Goal: Transaction & Acquisition: Book appointment/travel/reservation

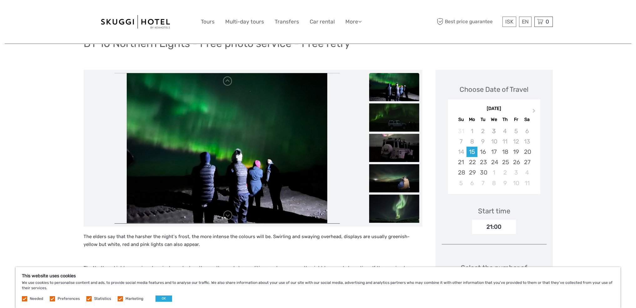
scroll to position [63, 0]
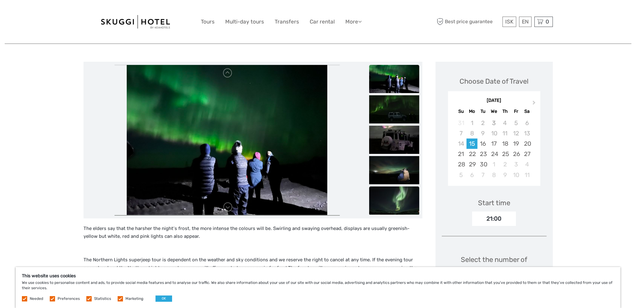
click at [401, 202] on img at bounding box center [394, 200] width 50 height 28
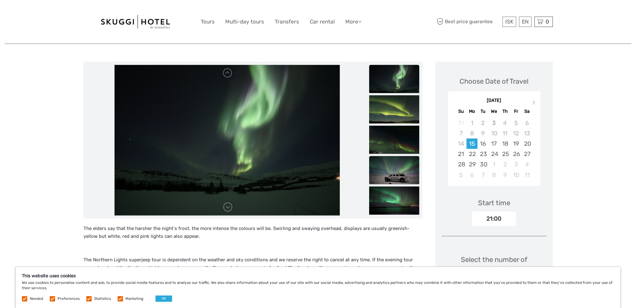
click at [398, 178] on img at bounding box center [394, 170] width 50 height 28
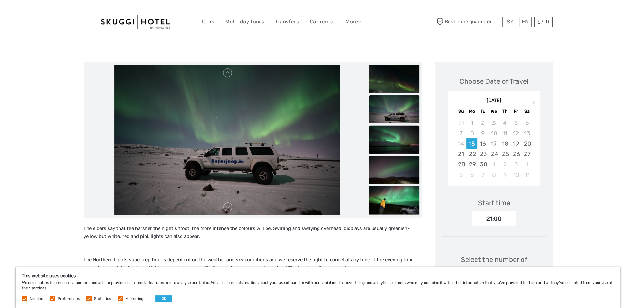
click at [400, 147] on img at bounding box center [394, 139] width 50 height 28
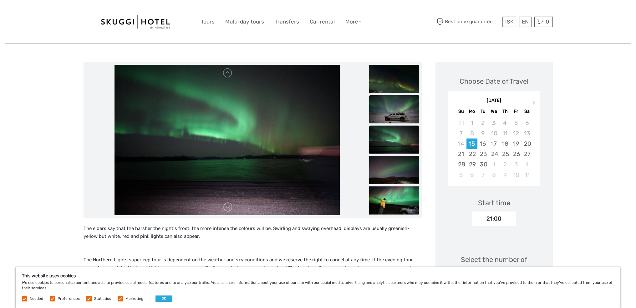
click at [397, 111] on img at bounding box center [394, 109] width 50 height 28
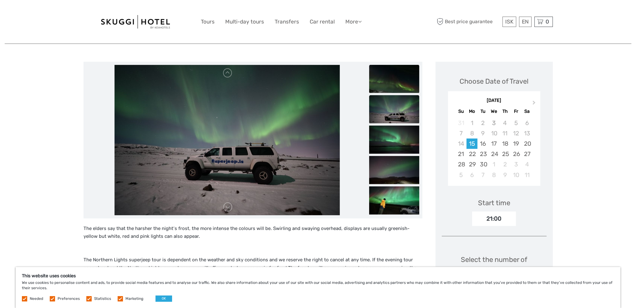
click at [394, 83] on img at bounding box center [394, 78] width 50 height 28
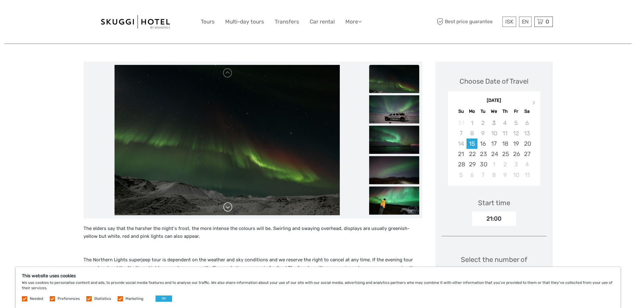
click at [232, 210] on link at bounding box center [228, 207] width 10 height 10
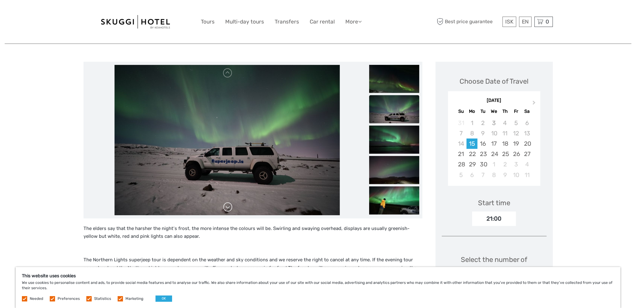
click at [231, 210] on link at bounding box center [228, 207] width 10 height 10
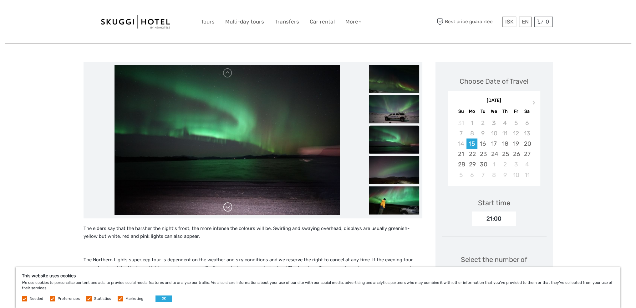
click at [231, 210] on link at bounding box center [228, 207] width 10 height 10
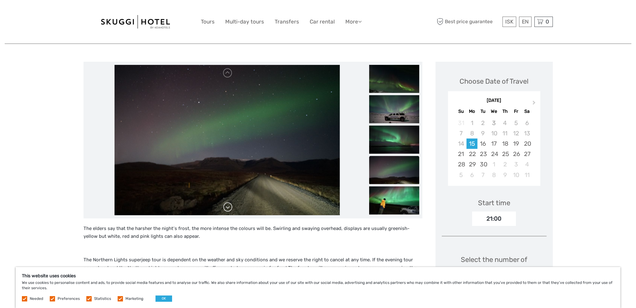
click at [231, 210] on link at bounding box center [228, 207] width 10 height 10
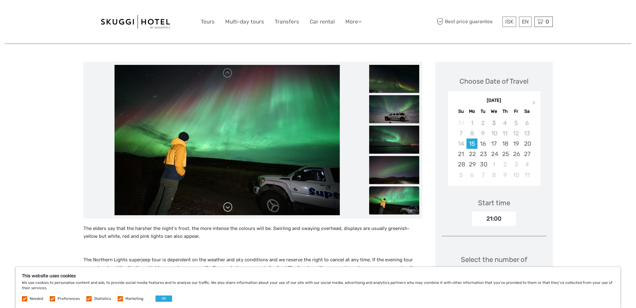
click at [231, 210] on link at bounding box center [228, 207] width 10 height 10
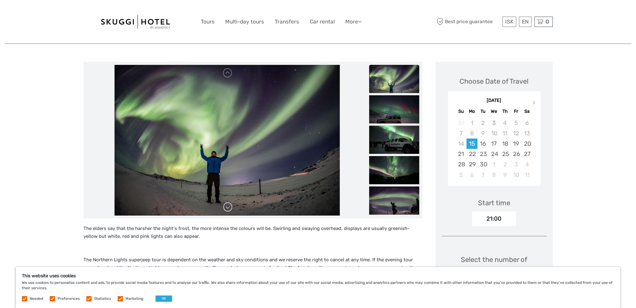
click at [231, 210] on link at bounding box center [228, 207] width 10 height 10
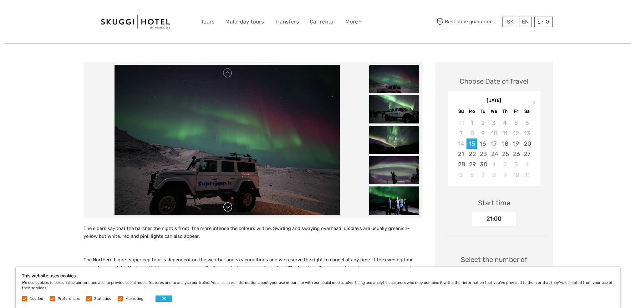
click at [231, 210] on link at bounding box center [228, 207] width 10 height 10
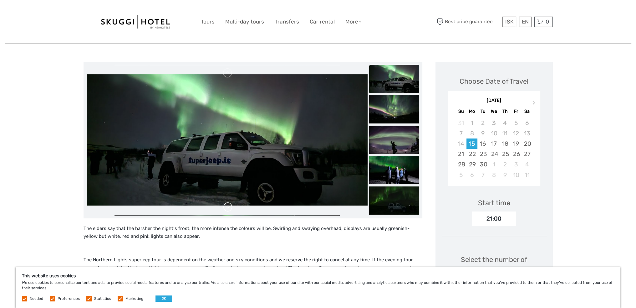
click at [231, 210] on link at bounding box center [228, 207] width 10 height 10
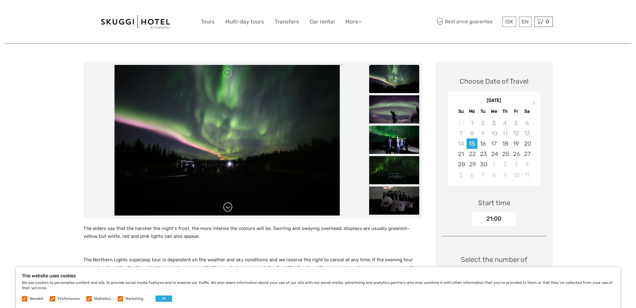
click at [230, 210] on link at bounding box center [228, 207] width 10 height 10
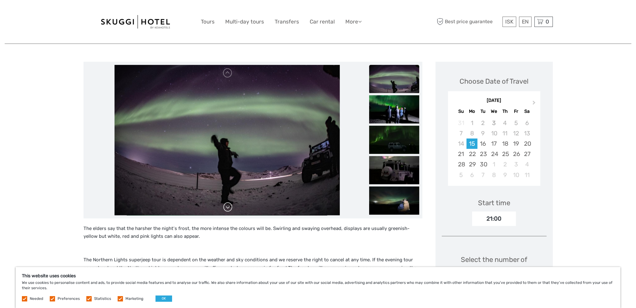
click at [230, 210] on link at bounding box center [228, 207] width 10 height 10
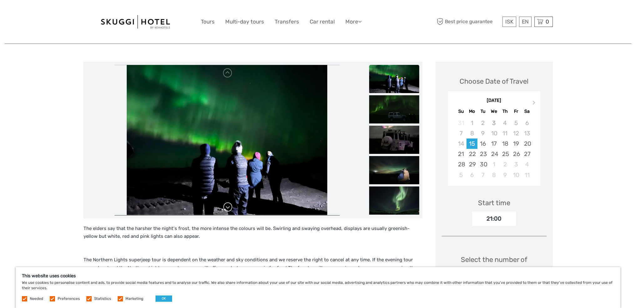
click at [230, 210] on link at bounding box center [228, 207] width 10 height 10
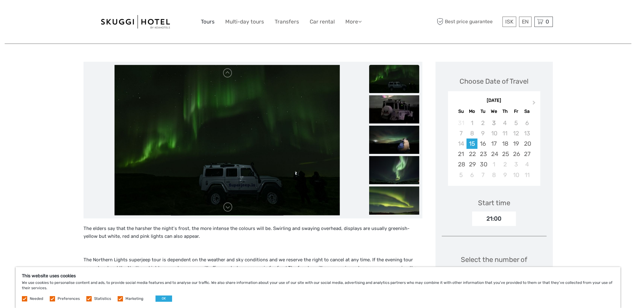
click at [206, 19] on link "Tours" at bounding box center [208, 21] width 14 height 9
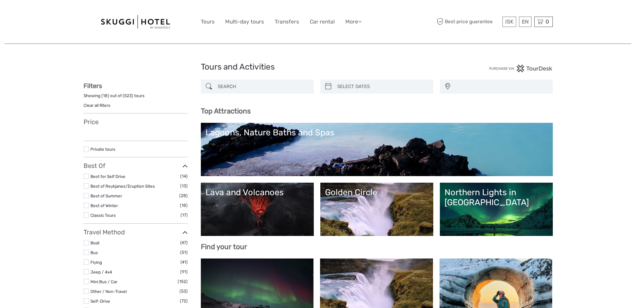
select select
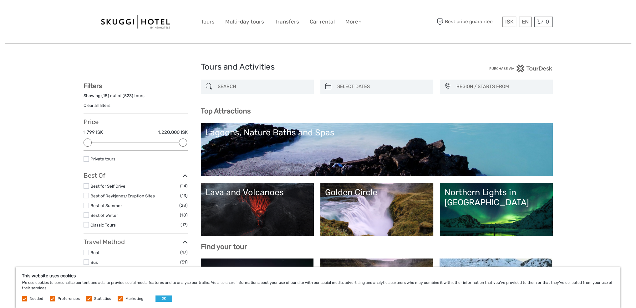
click at [85, 183] on label at bounding box center [86, 185] width 5 height 5
click at [0, 0] on input "checkbox" at bounding box center [0, 0] width 0 height 0
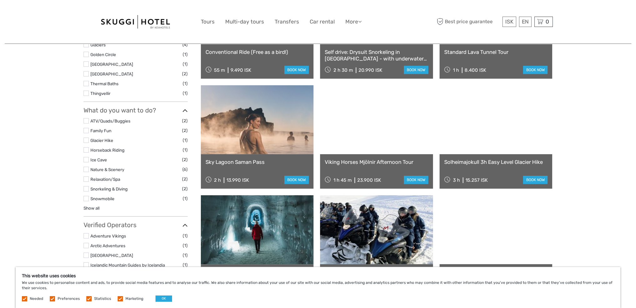
scroll to position [317, 0]
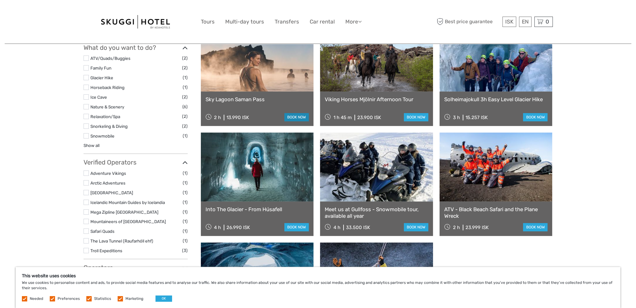
click at [295, 117] on link "book now" at bounding box center [296, 117] width 24 height 8
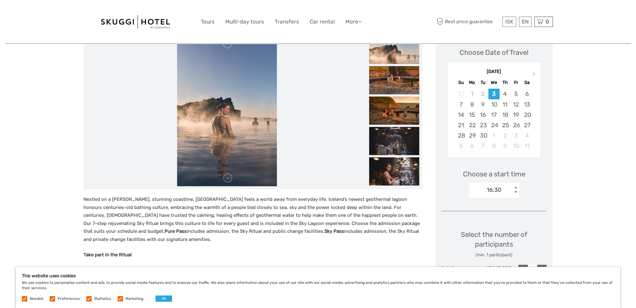
scroll to position [94, 0]
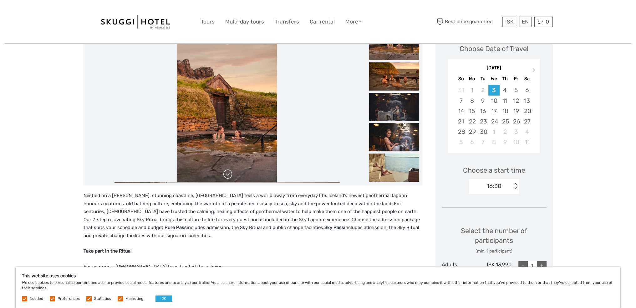
click at [228, 176] on link at bounding box center [228, 174] width 10 height 10
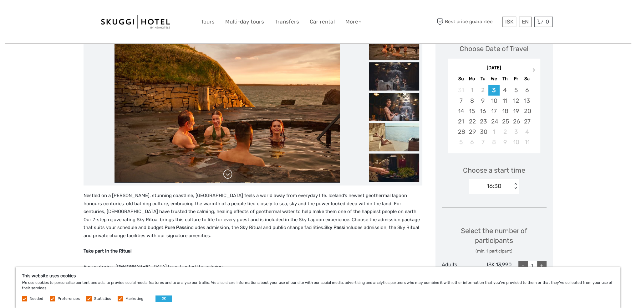
click at [228, 176] on link at bounding box center [228, 174] width 10 height 10
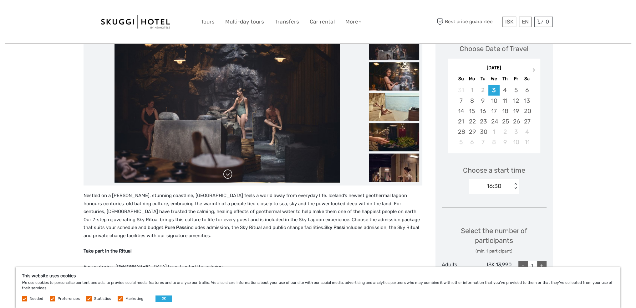
click at [228, 176] on link at bounding box center [228, 174] width 10 height 10
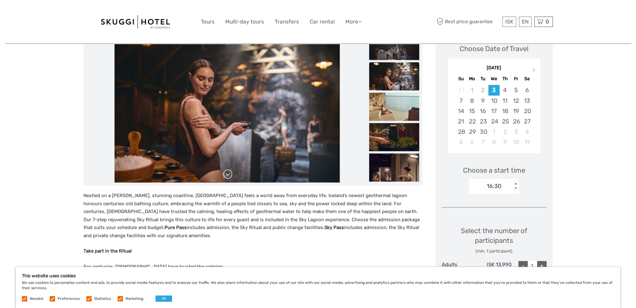
click at [228, 176] on link at bounding box center [228, 174] width 10 height 10
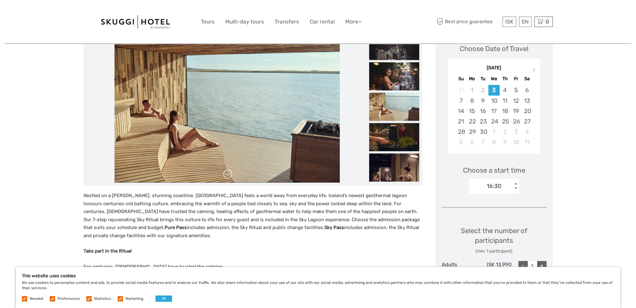
click at [228, 176] on link at bounding box center [228, 174] width 10 height 10
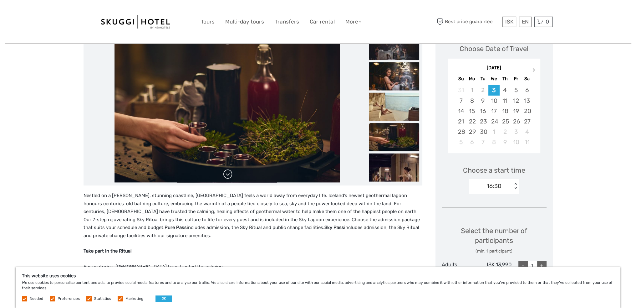
click at [228, 176] on link at bounding box center [228, 174] width 10 height 10
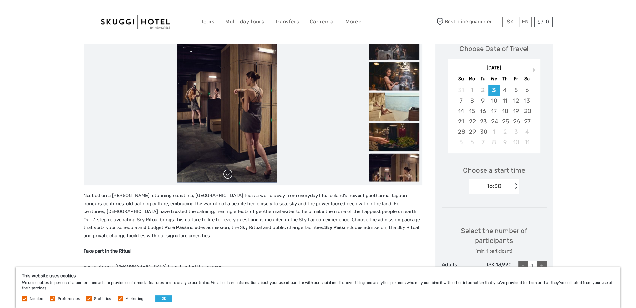
click at [228, 176] on link at bounding box center [228, 174] width 10 height 10
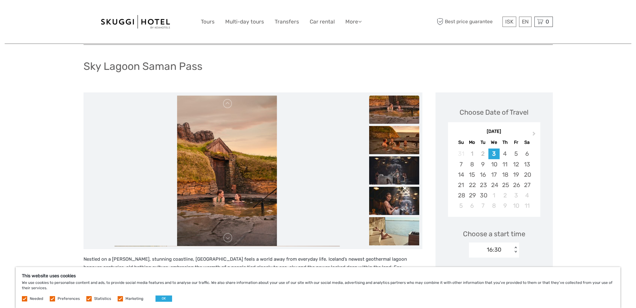
scroll to position [0, 0]
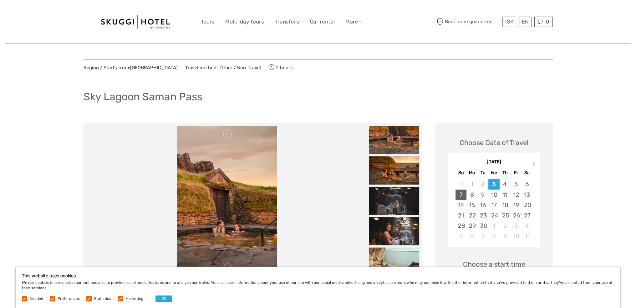
click at [460, 195] on div "7" at bounding box center [461, 194] width 11 height 10
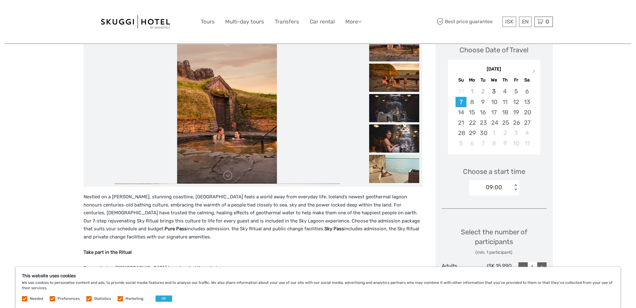
scroll to position [94, 0]
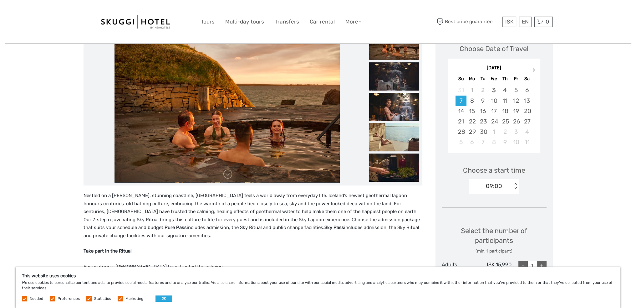
click at [516, 187] on div "< >" at bounding box center [515, 186] width 5 height 7
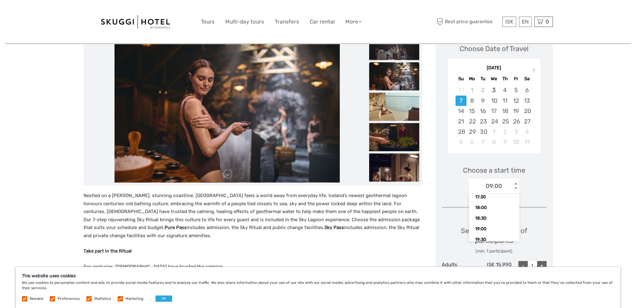
scroll to position [214, 0]
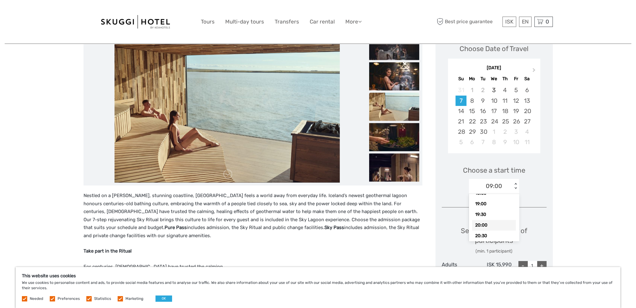
click at [484, 224] on div "20:00" at bounding box center [494, 225] width 44 height 11
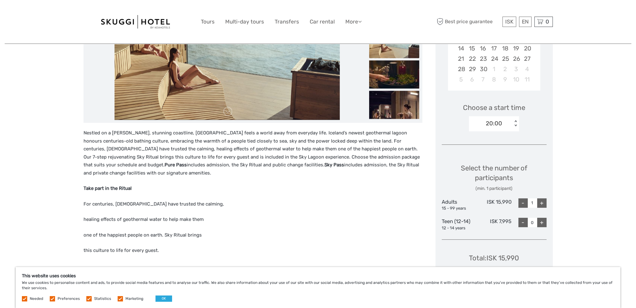
scroll to position [0, 0]
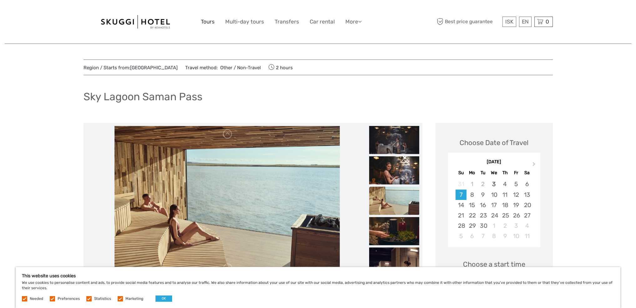
click at [206, 21] on link "Tours" at bounding box center [208, 21] width 14 height 9
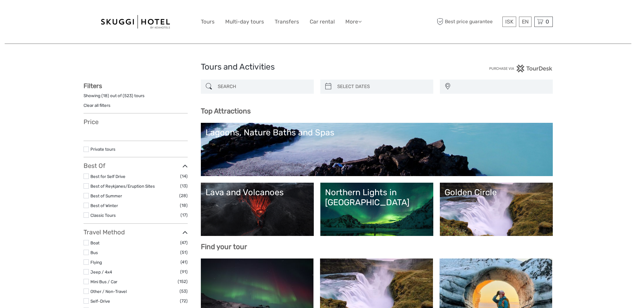
select select
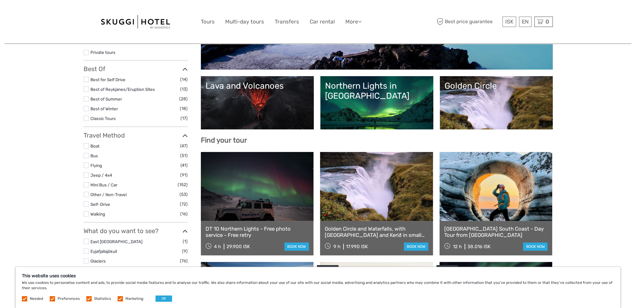
scroll to position [156, 0]
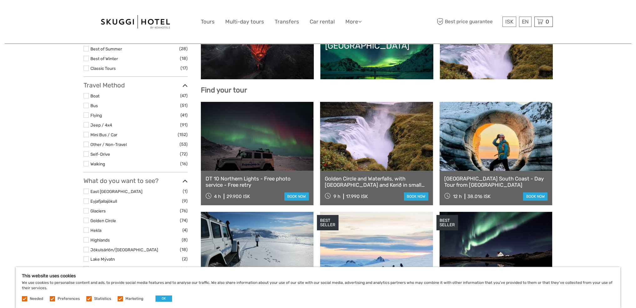
click at [84, 94] on label at bounding box center [86, 95] width 5 height 5
click at [0, 0] on input "checkbox" at bounding box center [0, 0] width 0 height 0
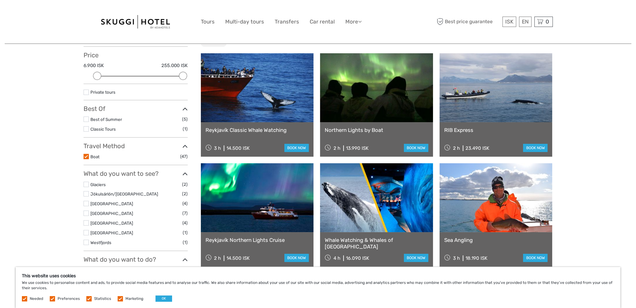
scroll to position [4, 0]
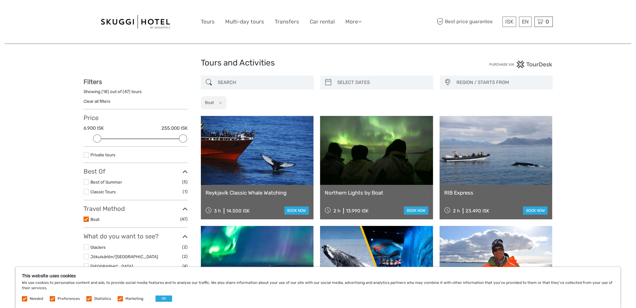
click at [275, 161] on link at bounding box center [257, 150] width 113 height 69
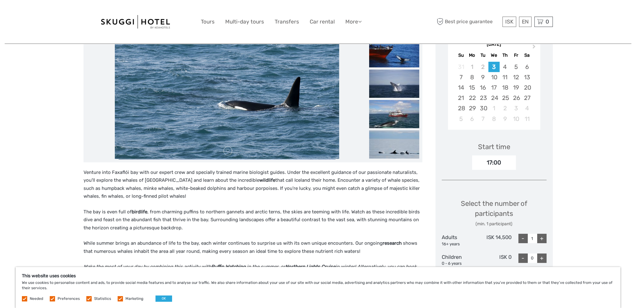
scroll to position [156, 0]
